Goal: Go to known website: Go to known website

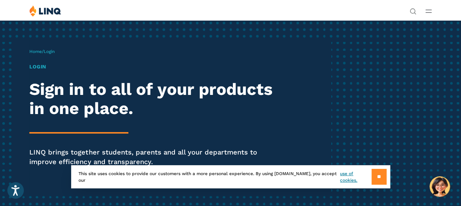
click at [372, 177] on input "**" at bounding box center [379, 177] width 15 height 16
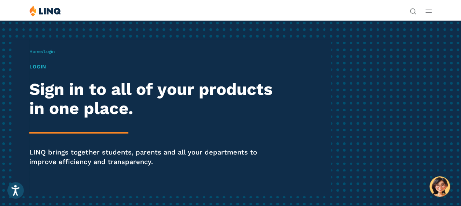
click at [345, 132] on link "Login" at bounding box center [357, 135] width 25 height 7
click at [55, 54] on span "Login" at bounding box center [49, 51] width 11 height 5
click at [345, 132] on link "Login" at bounding box center [357, 135] width 25 height 7
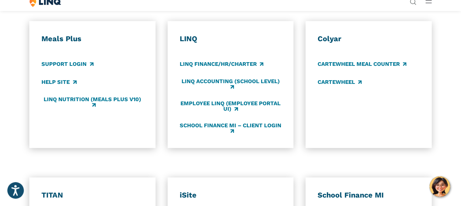
scroll to position [367, 0]
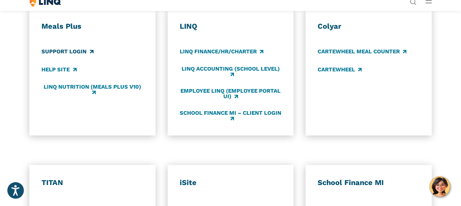
click at [81, 56] on link "Support Login" at bounding box center [67, 52] width 52 height 8
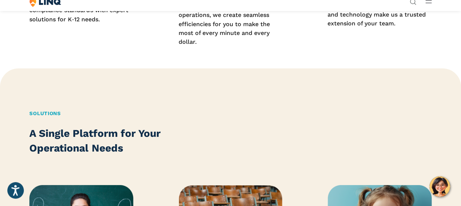
scroll to position [771, 0]
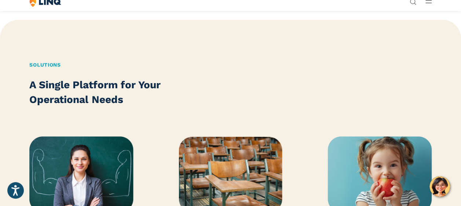
click at [345, 123] on link "Login" at bounding box center [357, 126] width 25 height 7
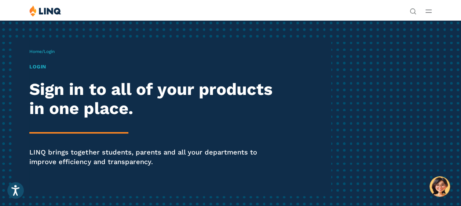
click at [345, 132] on link "Login" at bounding box center [357, 135] width 25 height 7
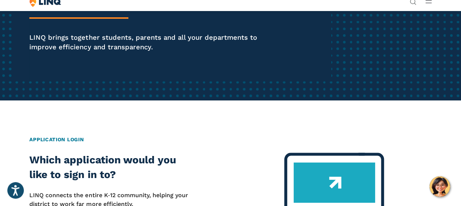
scroll to position [37, 0]
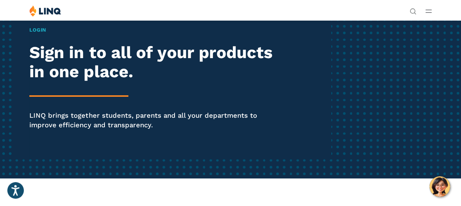
click at [51, 34] on h1 "Login" at bounding box center [156, 30] width 254 height 8
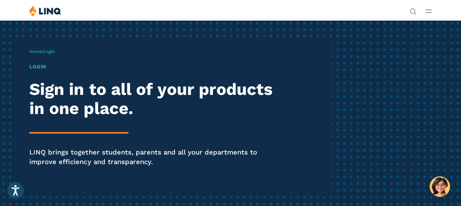
click at [55, 54] on span "Login" at bounding box center [49, 51] width 11 height 5
click at [345, 132] on link "Login" at bounding box center [357, 135] width 25 height 7
click at [48, 70] on h1 "Login" at bounding box center [156, 67] width 254 height 8
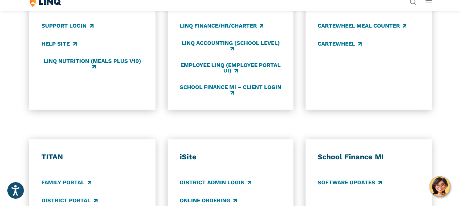
scroll to position [404, 0]
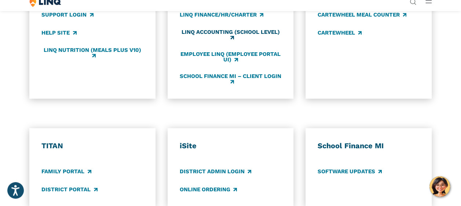
click at [231, 41] on link "LINQ Accounting (school level)" at bounding box center [231, 35] width 102 height 12
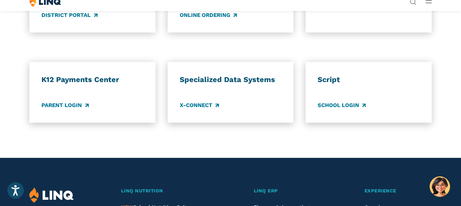
scroll to position [587, 0]
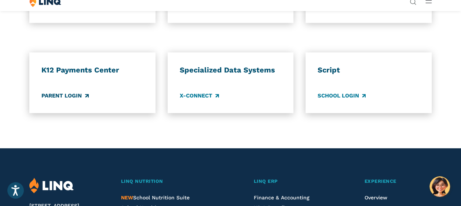
click at [88, 99] on link "Parent Login" at bounding box center [64, 95] width 47 height 8
